Goal: Information Seeking & Learning: Learn about a topic

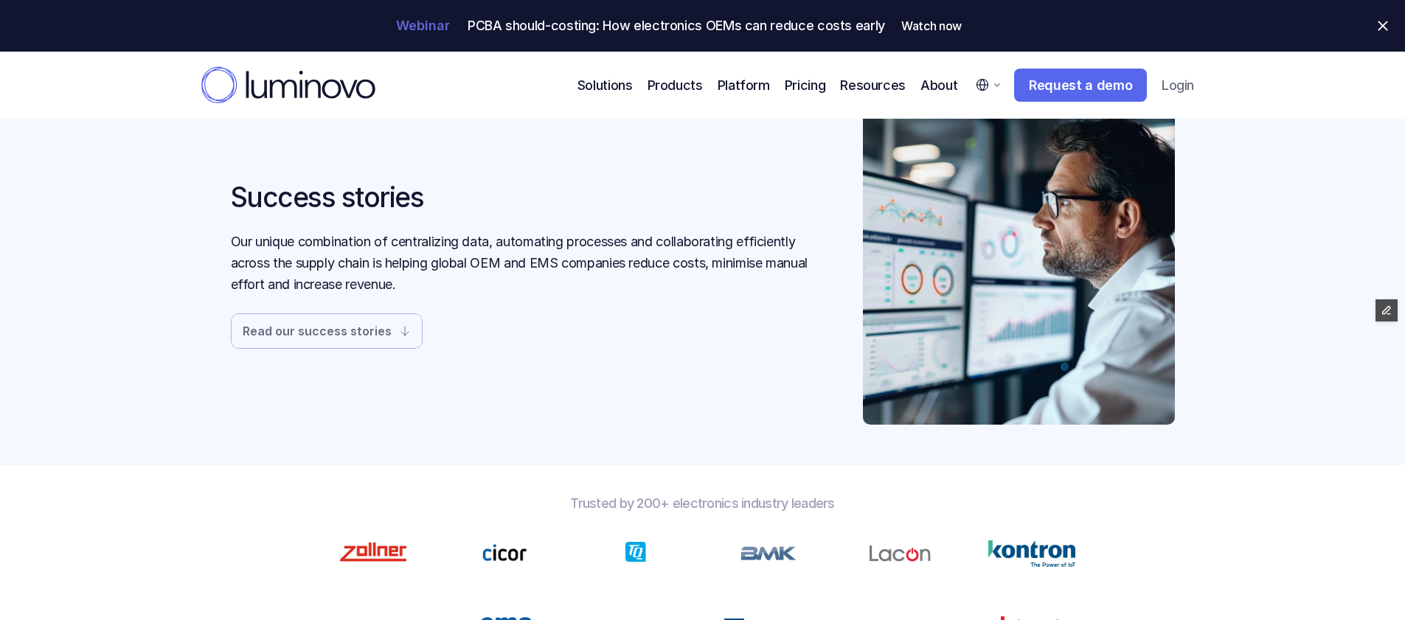
scroll to position [83, 0]
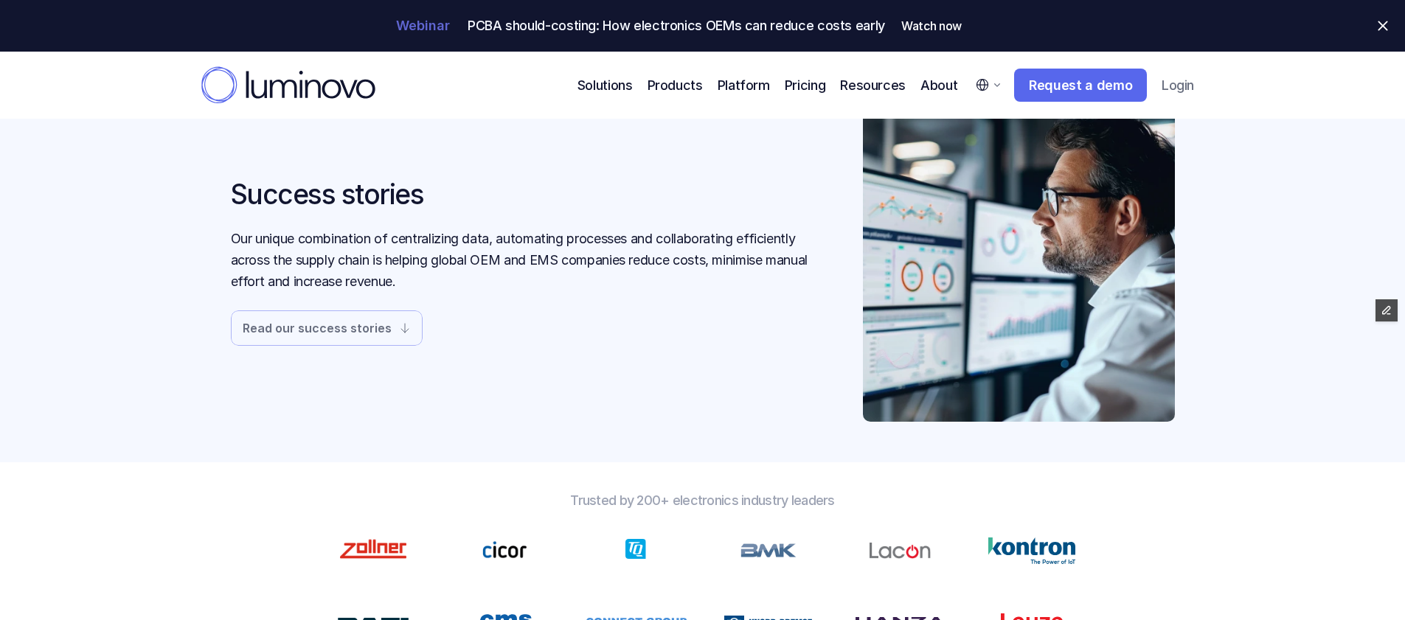
click at [296, 333] on link "Read our success stories" at bounding box center [327, 327] width 192 height 35
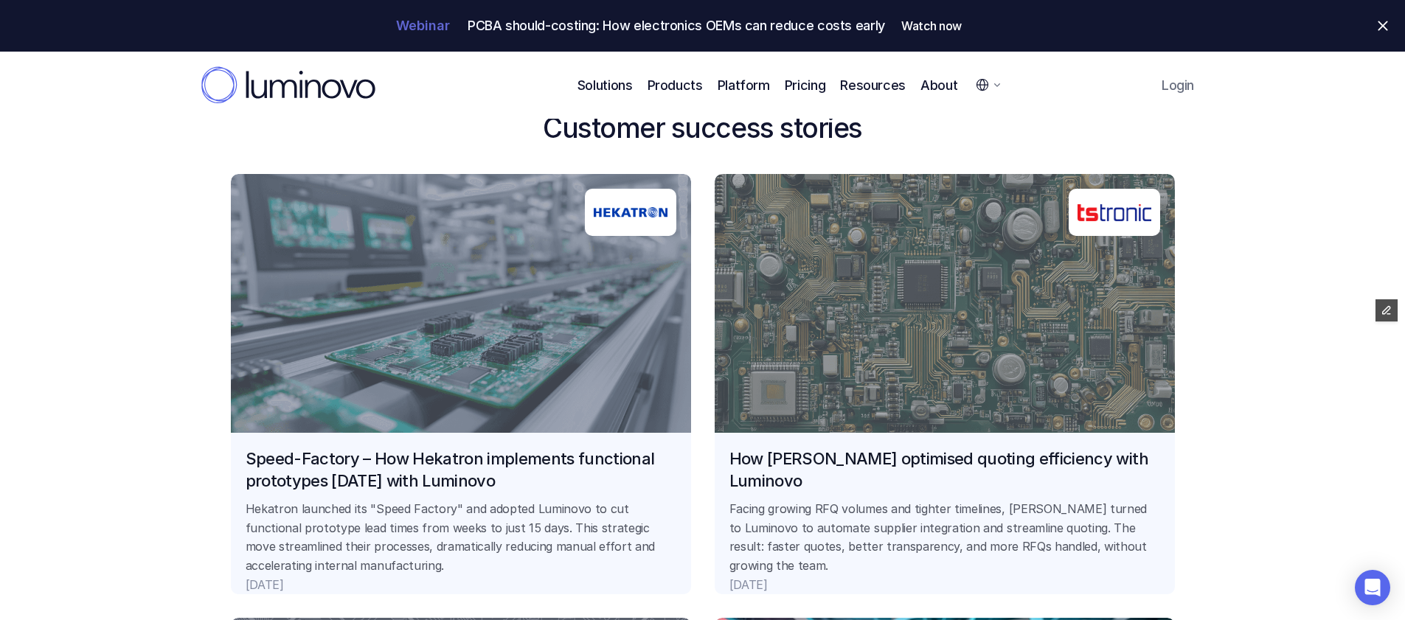
scroll to position [1239, 0]
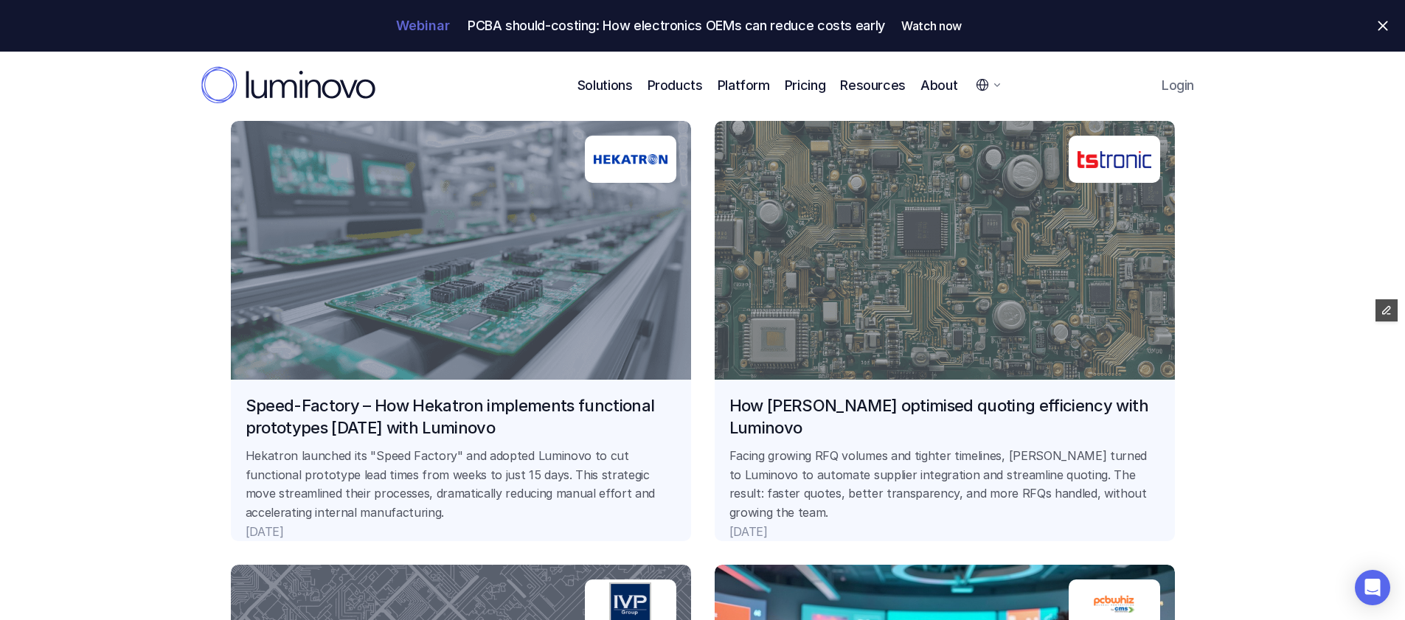
click at [440, 312] on link "Speed-Factory – How Hekatron implements functional prototypes [DATE] with Lumin…" at bounding box center [461, 331] width 460 height 420
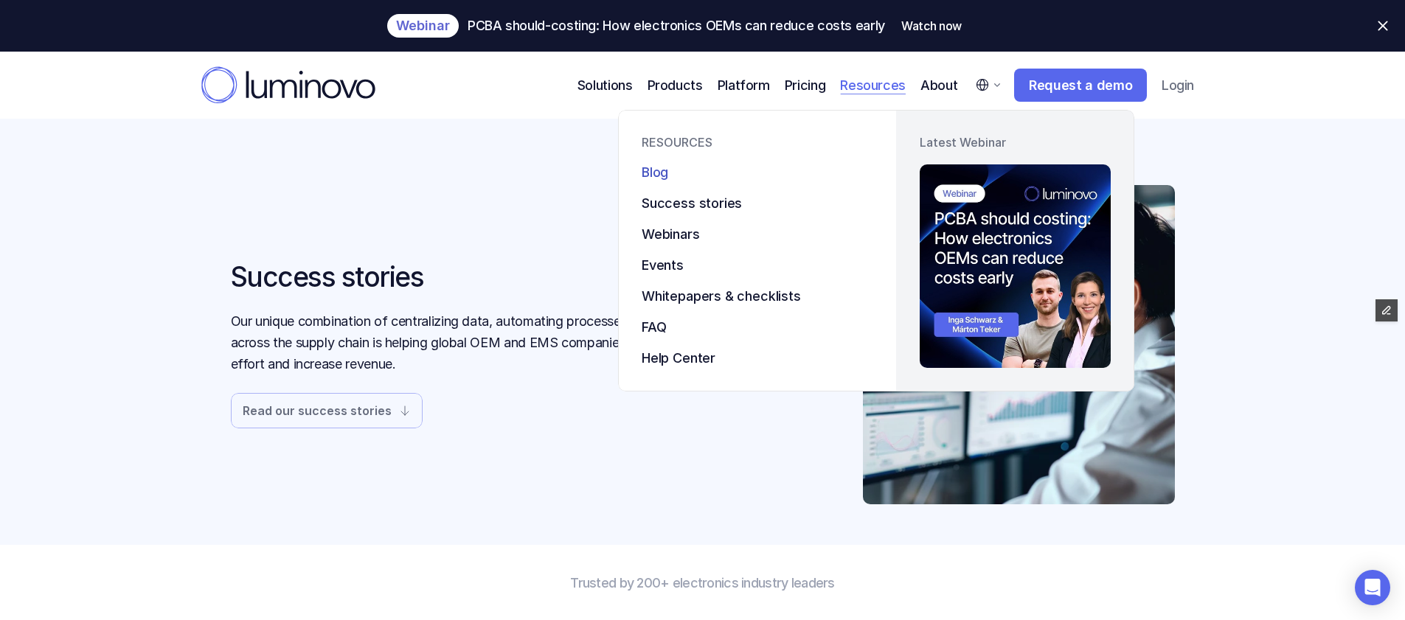
click at [660, 166] on p "Blog" at bounding box center [655, 172] width 27 height 20
